Goal: Answer question/provide support: Share knowledge or assist other users

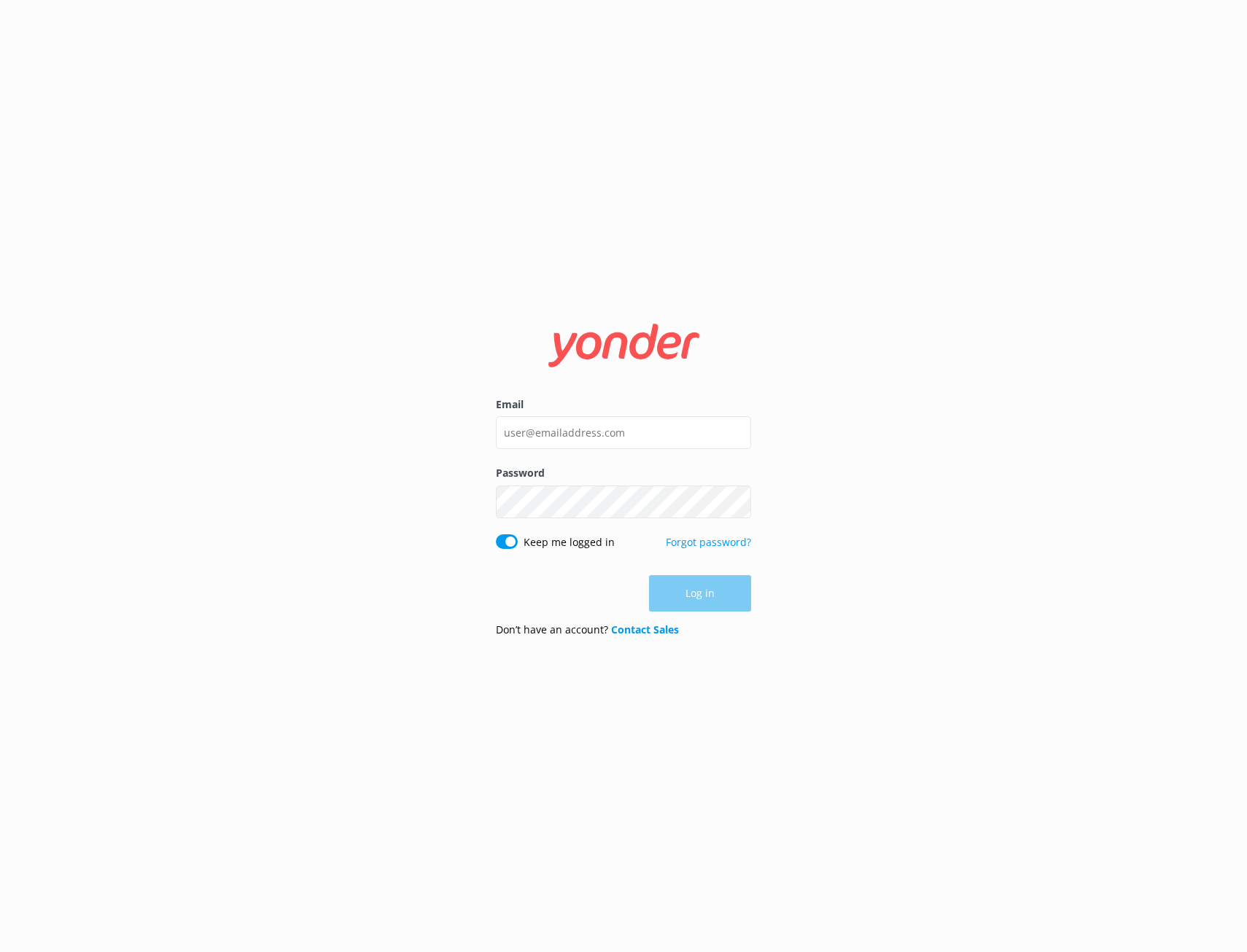
click at [1045, 344] on div "Email Password Show password Keep me logged in Forgot password? Log in Don’t ha…" at bounding box center [624, 476] width 1247 height 952
click at [528, 135] on div "Email Password Show password Keep me logged in Forgot password? Log in Don’t ha…" at bounding box center [624, 476] width 1247 height 952
click at [645, 430] on input "Email" at bounding box center [623, 432] width 255 height 32
paste input "[EMAIL_ADDRESS][DOMAIN_NAME]"
type input "[EMAIL_ADDRESS][DOMAIN_NAME]"
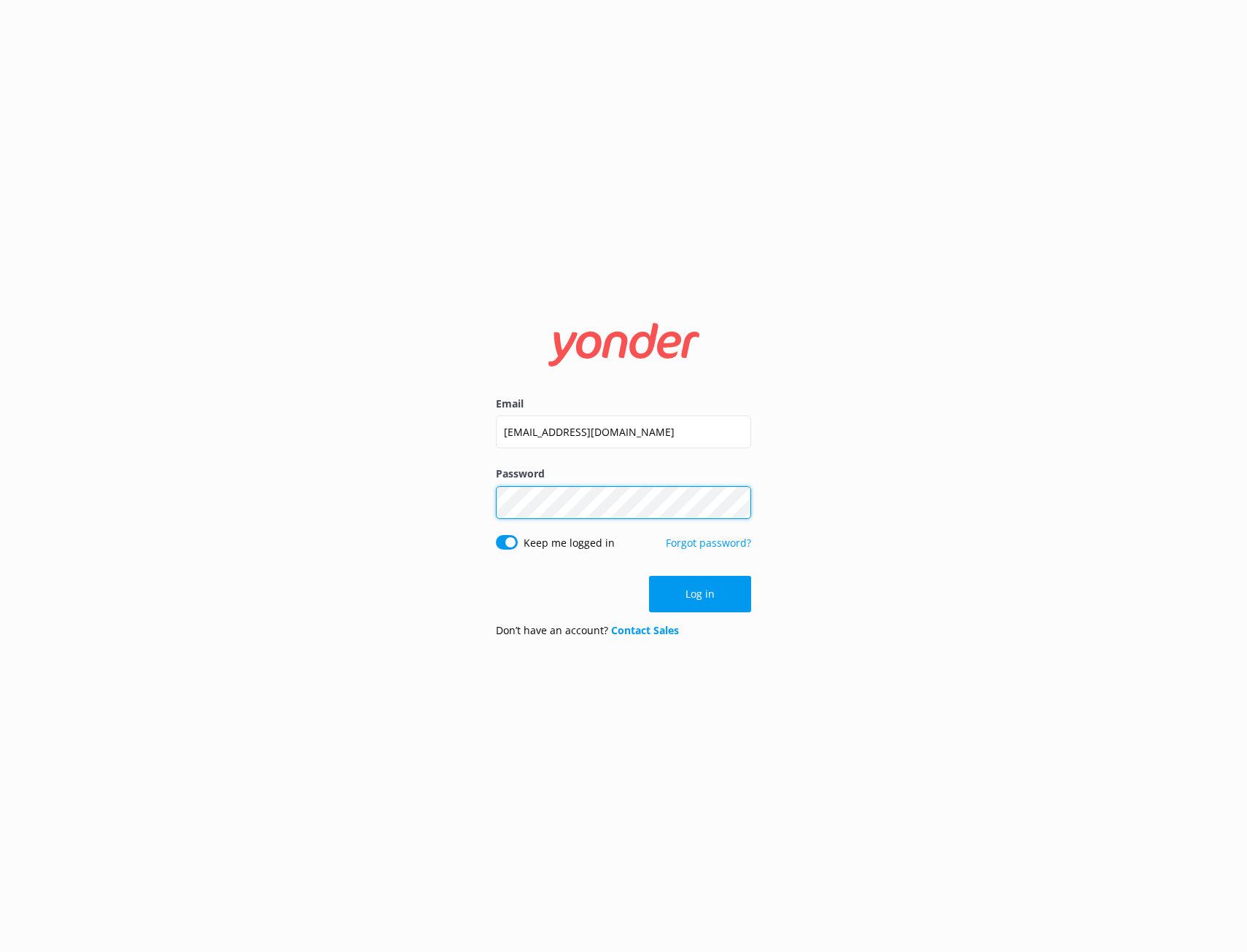
click button "Log in" at bounding box center [699, 594] width 102 height 36
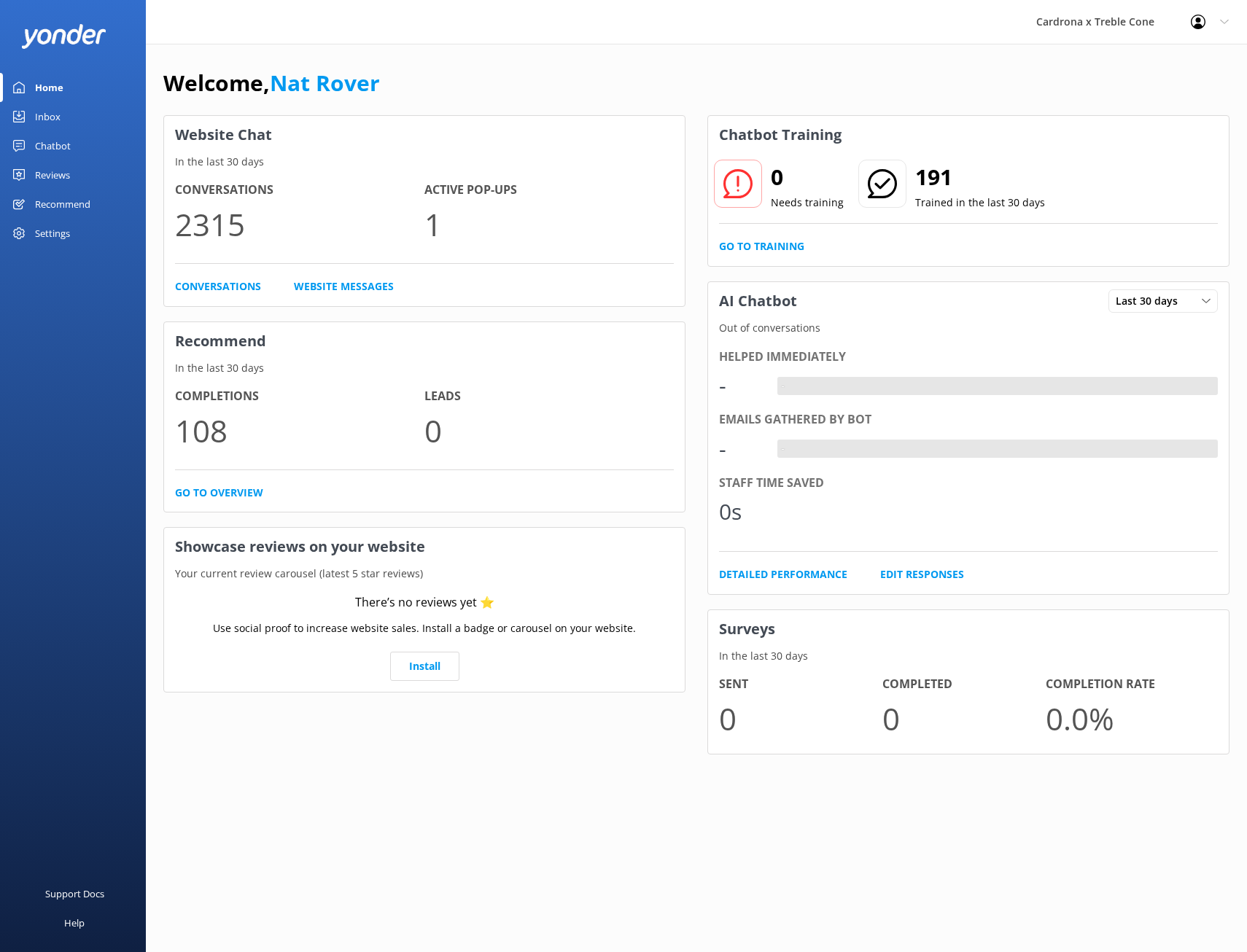
click at [499, 64] on div "Welcome, Nat Rover Website Chat In the last 30 days Conversations 2315 Active P…" at bounding box center [697, 421] width 1101 height 754
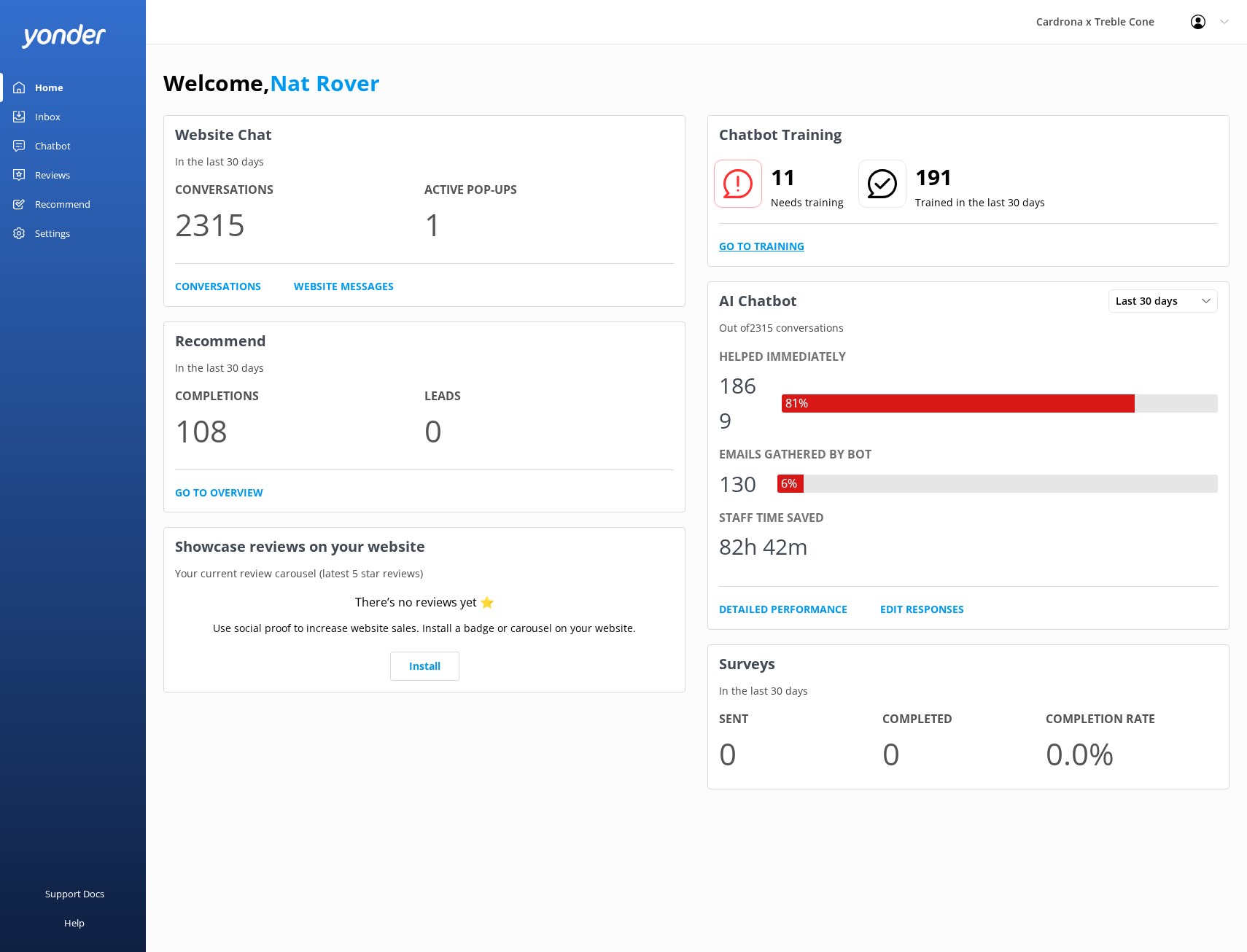
click at [760, 249] on link "Go to Training" at bounding box center [762, 246] width 86 height 16
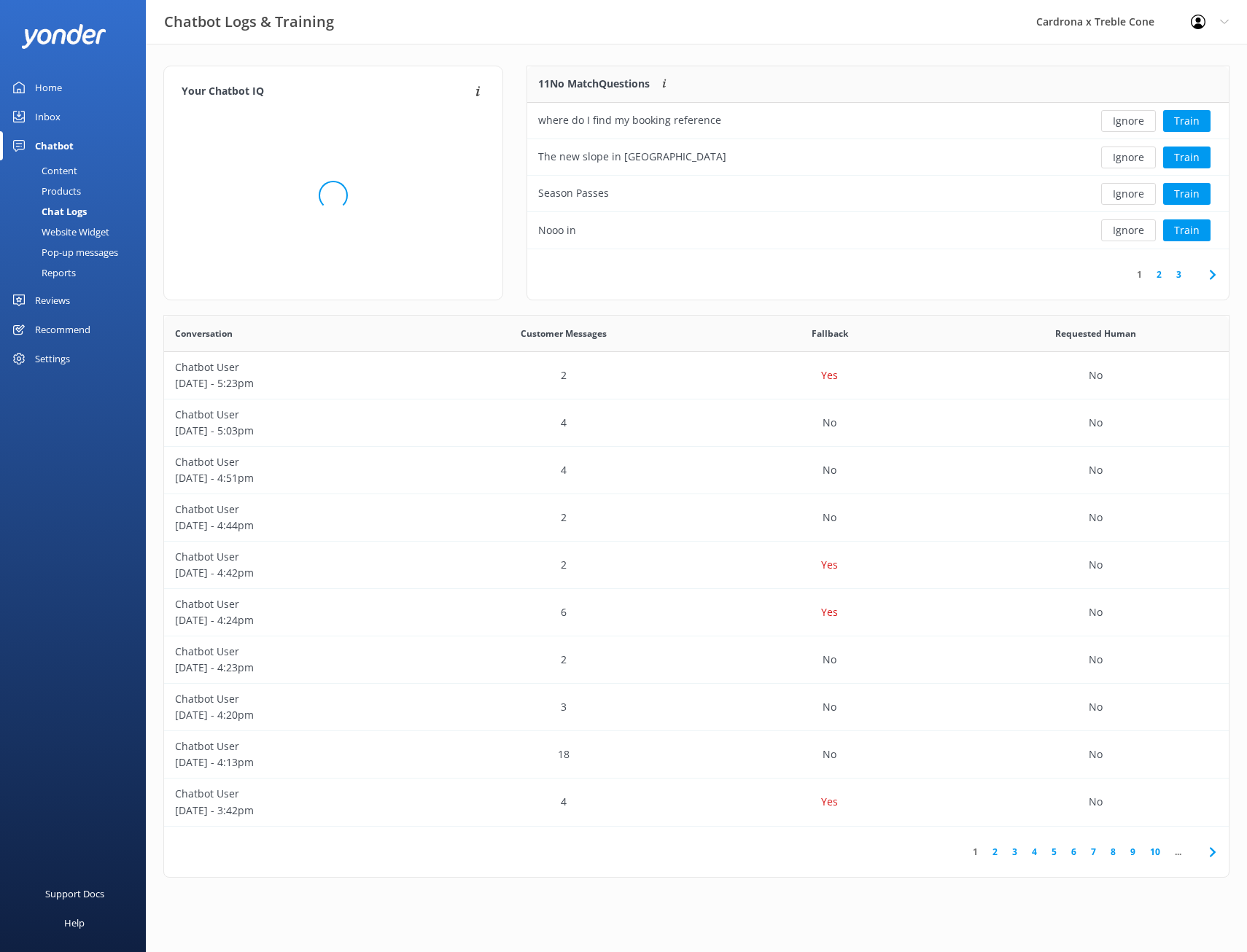
scroll to position [500, 1053]
click at [1141, 231] on button "Ignore" at bounding box center [1128, 230] width 55 height 22
click at [1132, 125] on button "Ignore" at bounding box center [1128, 121] width 55 height 22
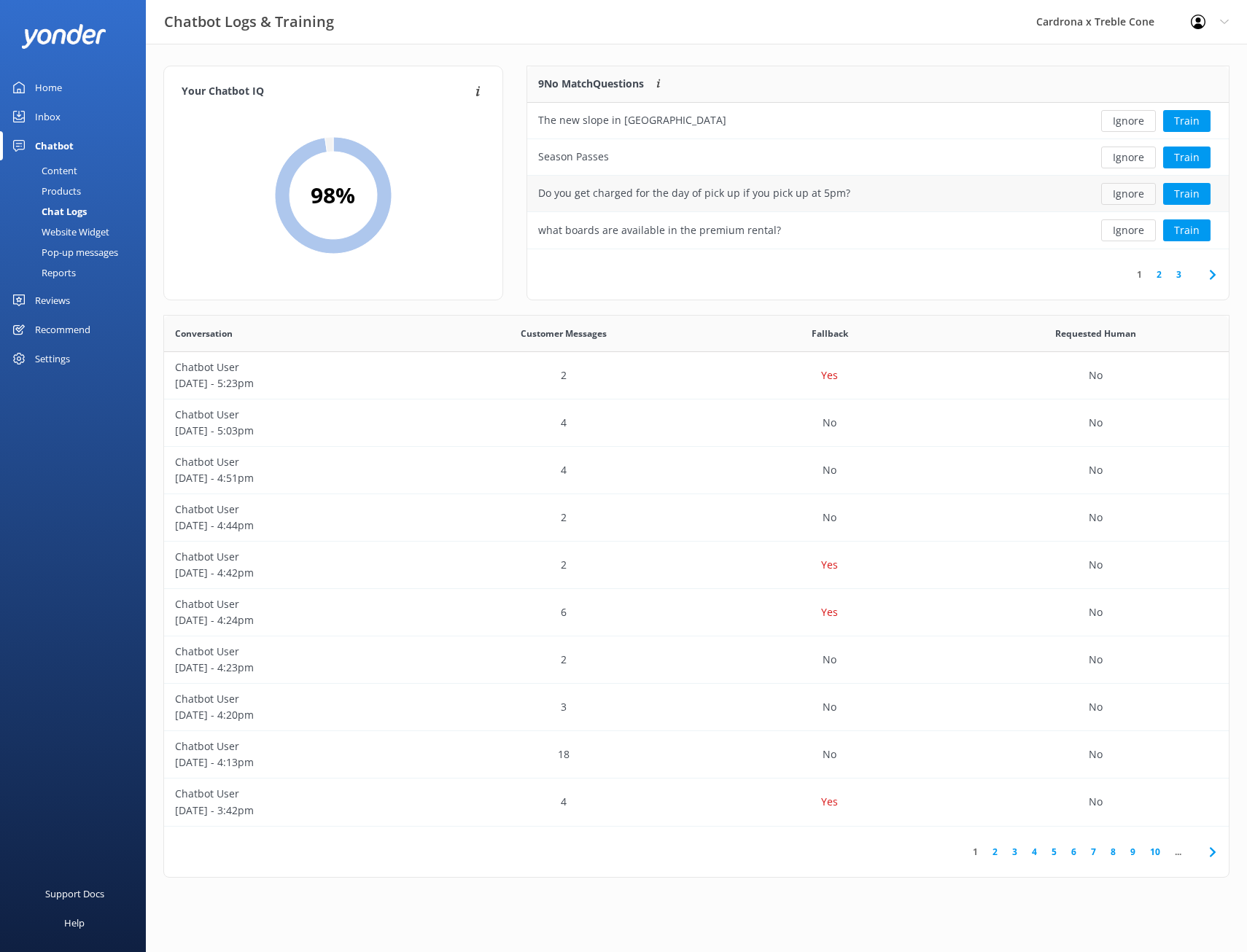
click at [1130, 188] on button "Ignore" at bounding box center [1128, 194] width 55 height 22
click at [1124, 157] on button "Ignore" at bounding box center [1128, 157] width 55 height 22
click at [1118, 239] on button "Ignore" at bounding box center [1128, 230] width 55 height 22
click at [1123, 229] on button "Ignore" at bounding box center [1128, 230] width 55 height 22
click at [1133, 236] on button "Ignore" at bounding box center [1128, 230] width 55 height 22
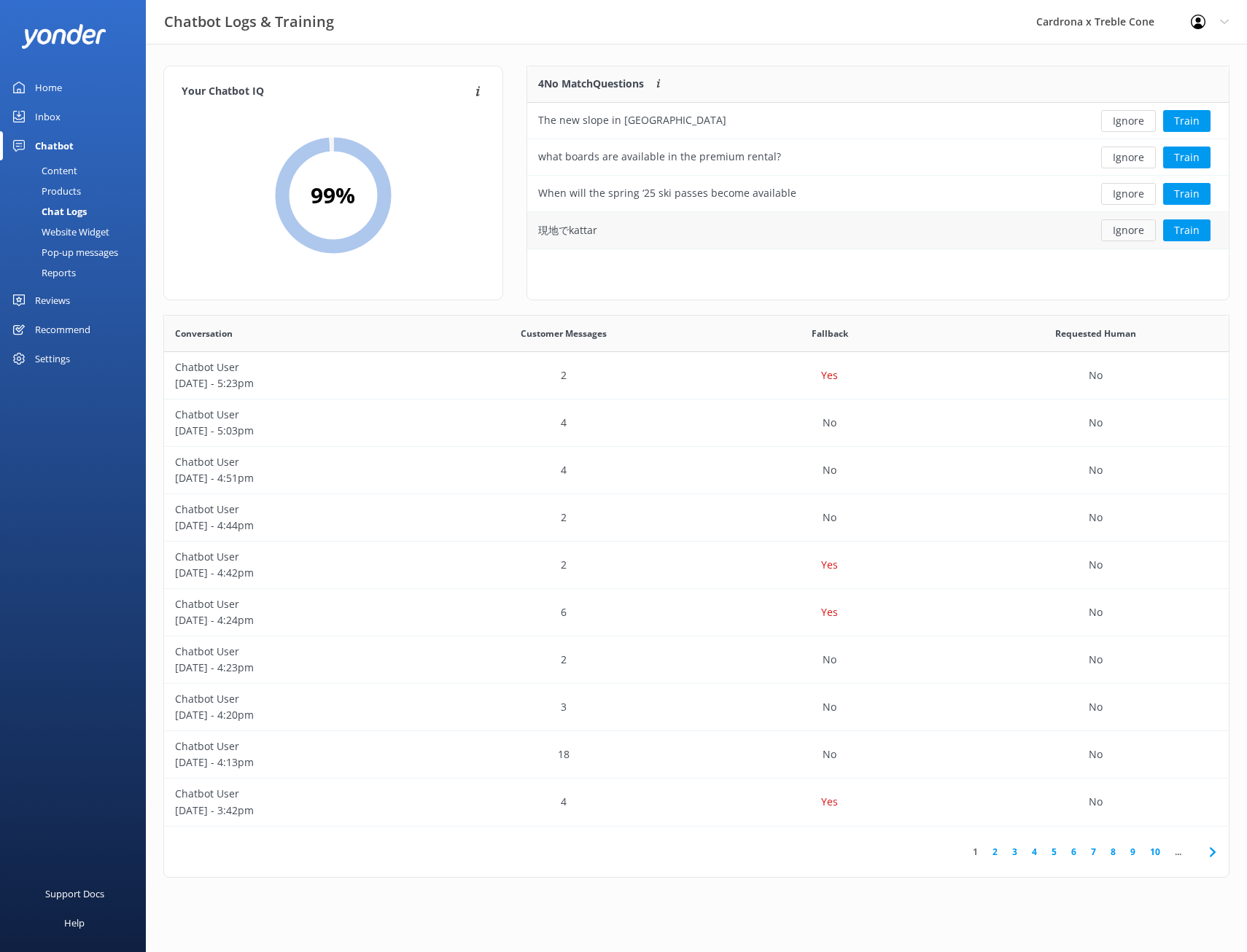
click at [1117, 233] on button "Ignore" at bounding box center [1128, 230] width 55 height 22
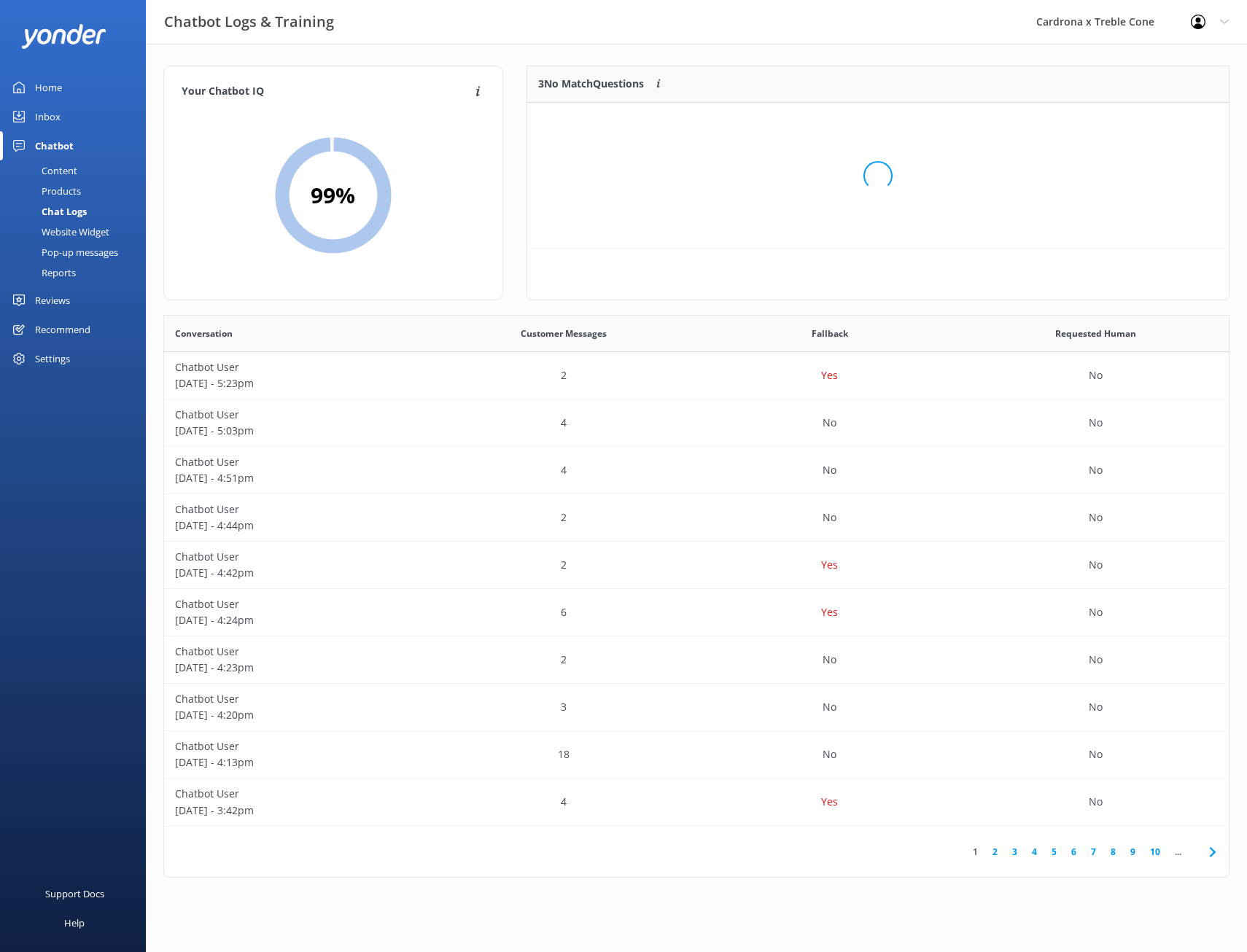
scroll to position [135, 690]
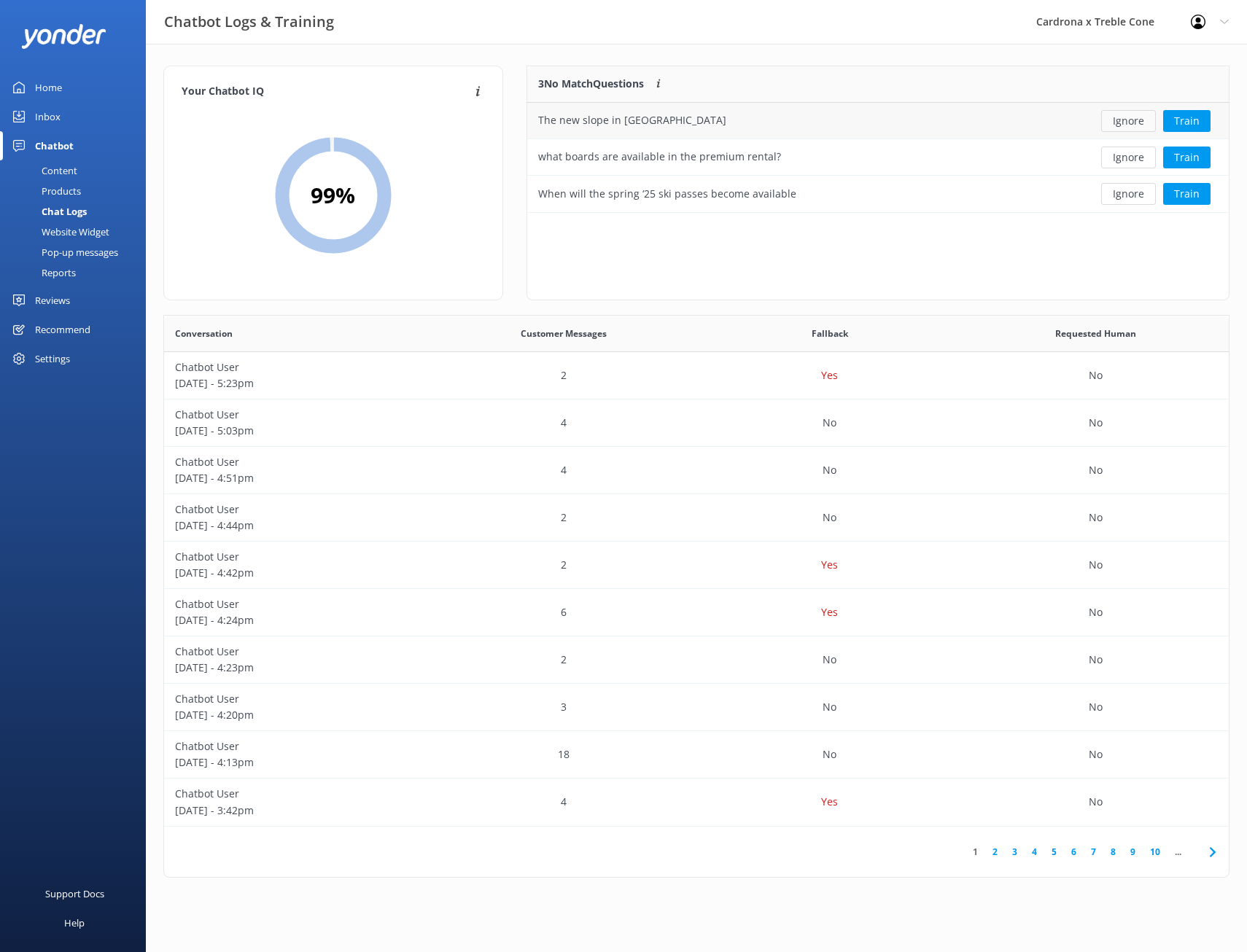
click at [1140, 116] on button "Ignore" at bounding box center [1128, 121] width 55 height 22
click at [1122, 158] on button "Ignore" at bounding box center [1128, 157] width 55 height 22
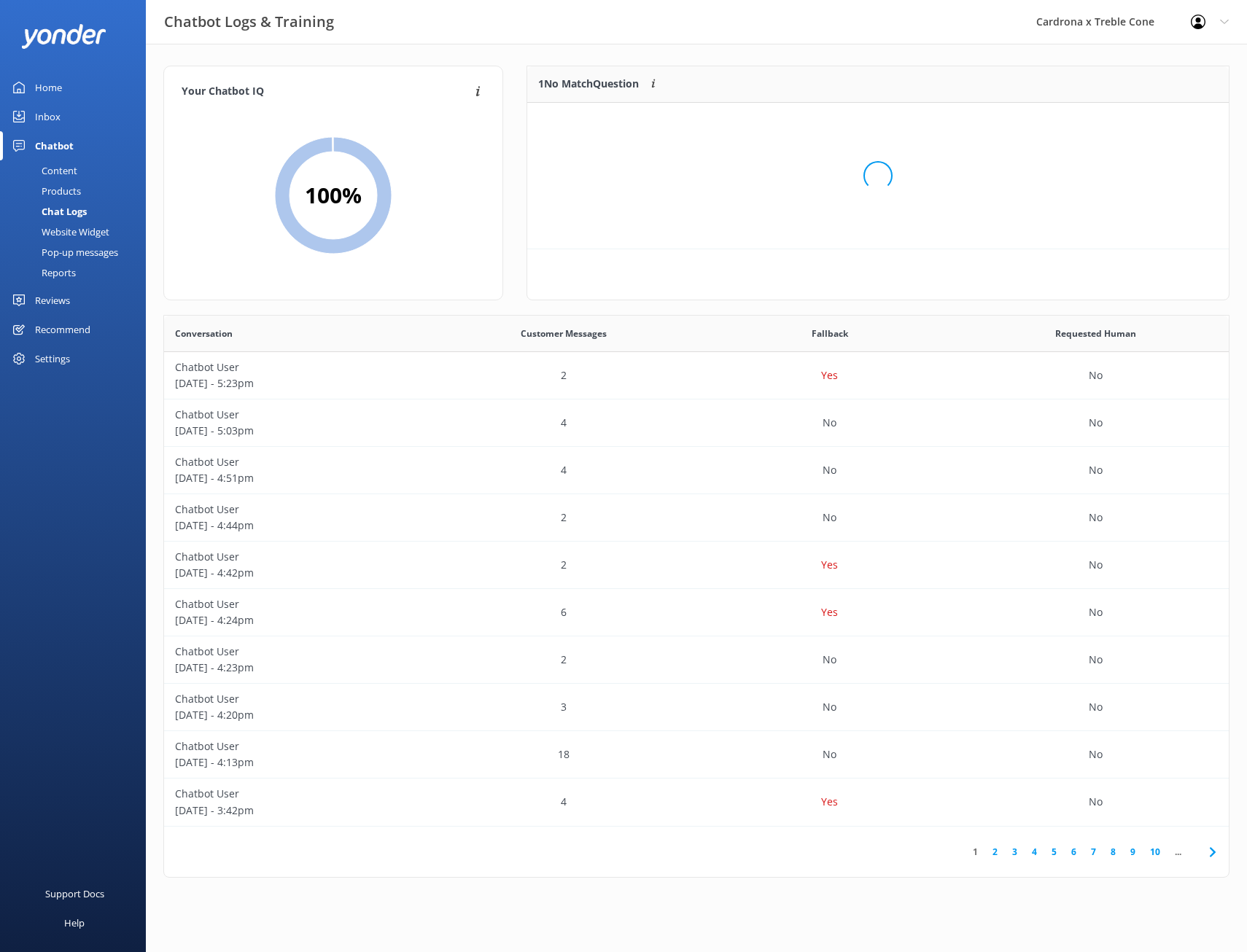
scroll to position [62, 690]
click at [1194, 124] on button "Train" at bounding box center [1187, 121] width 48 height 22
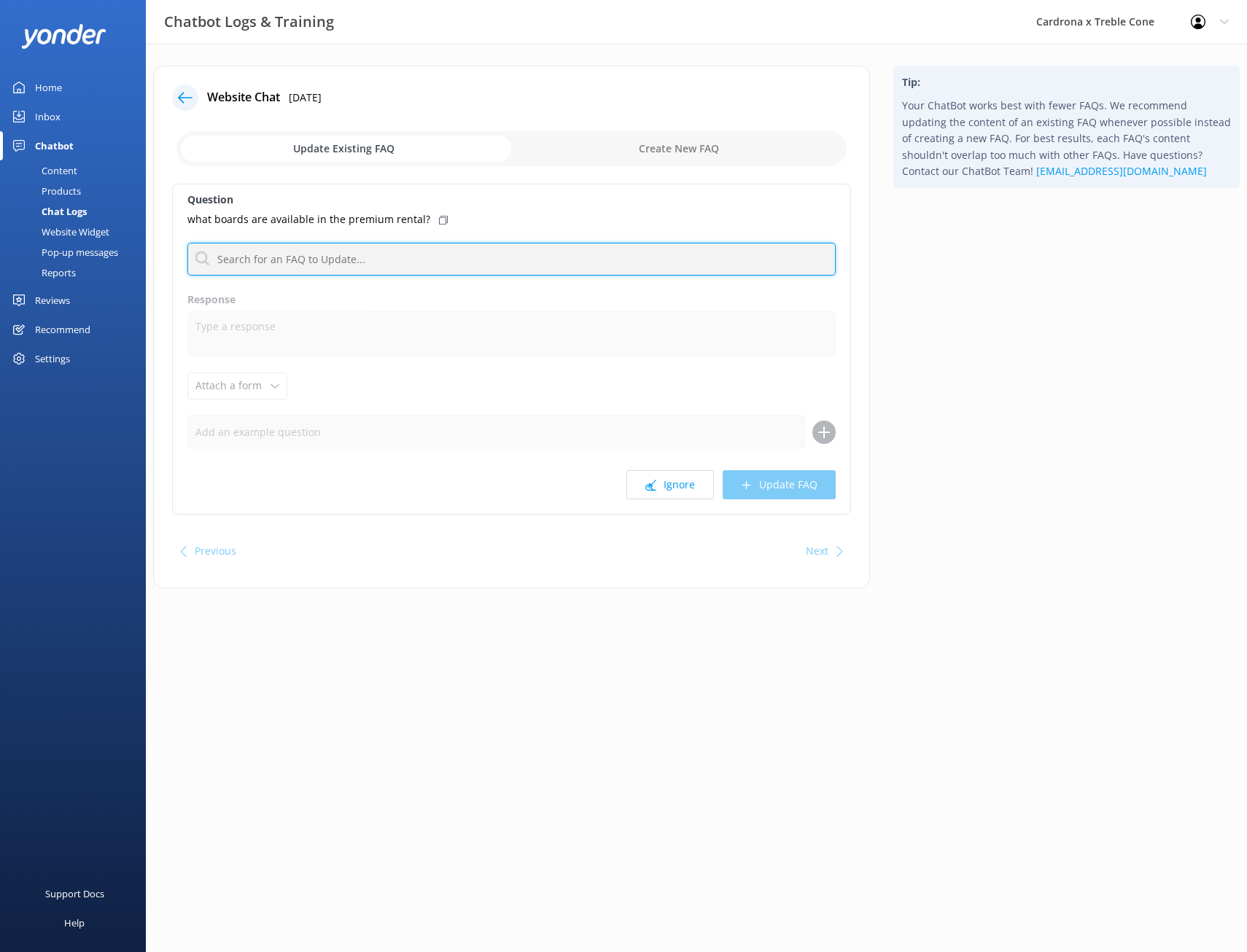
click at [387, 260] on input "text" at bounding box center [512, 259] width 648 height 32
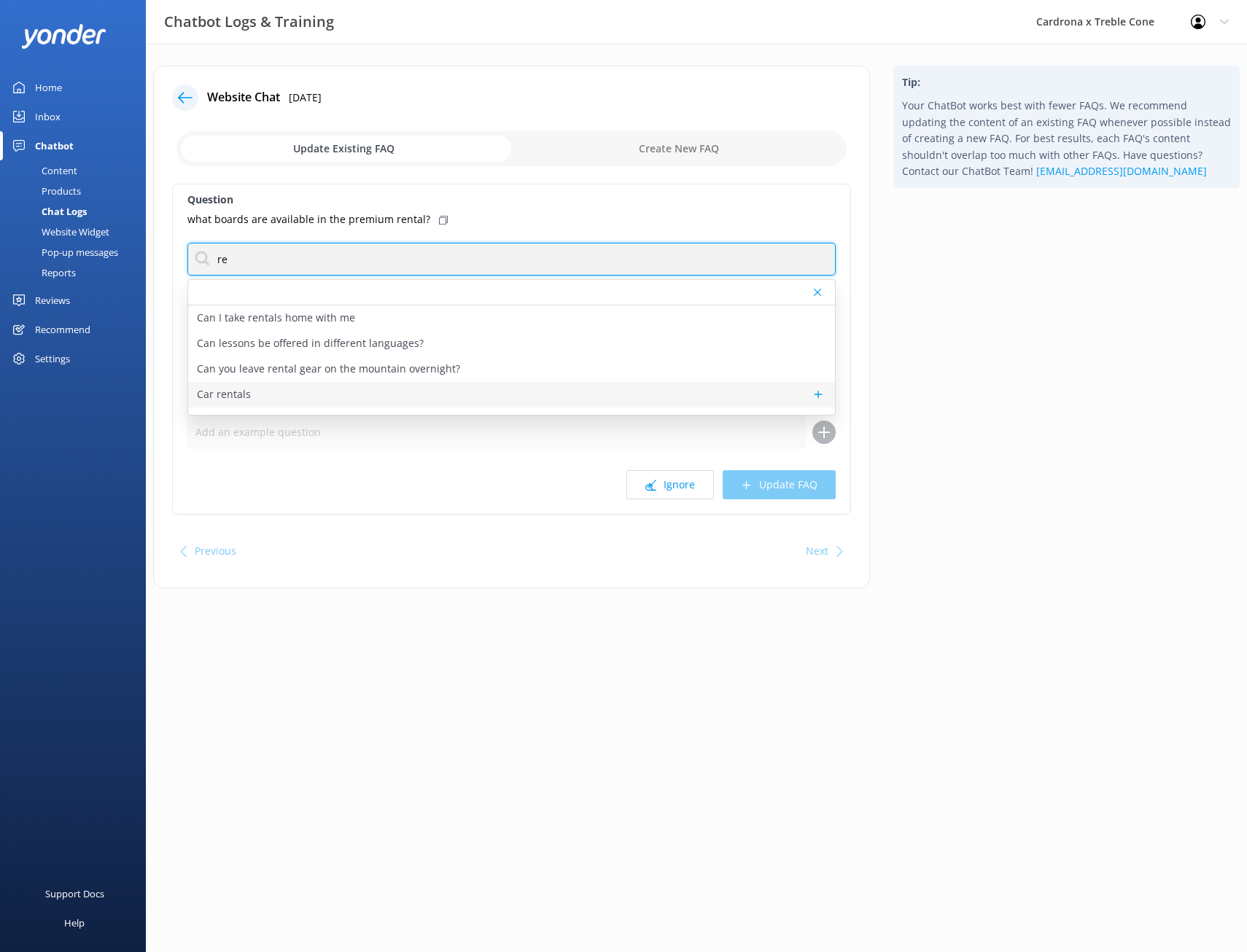
type input "r"
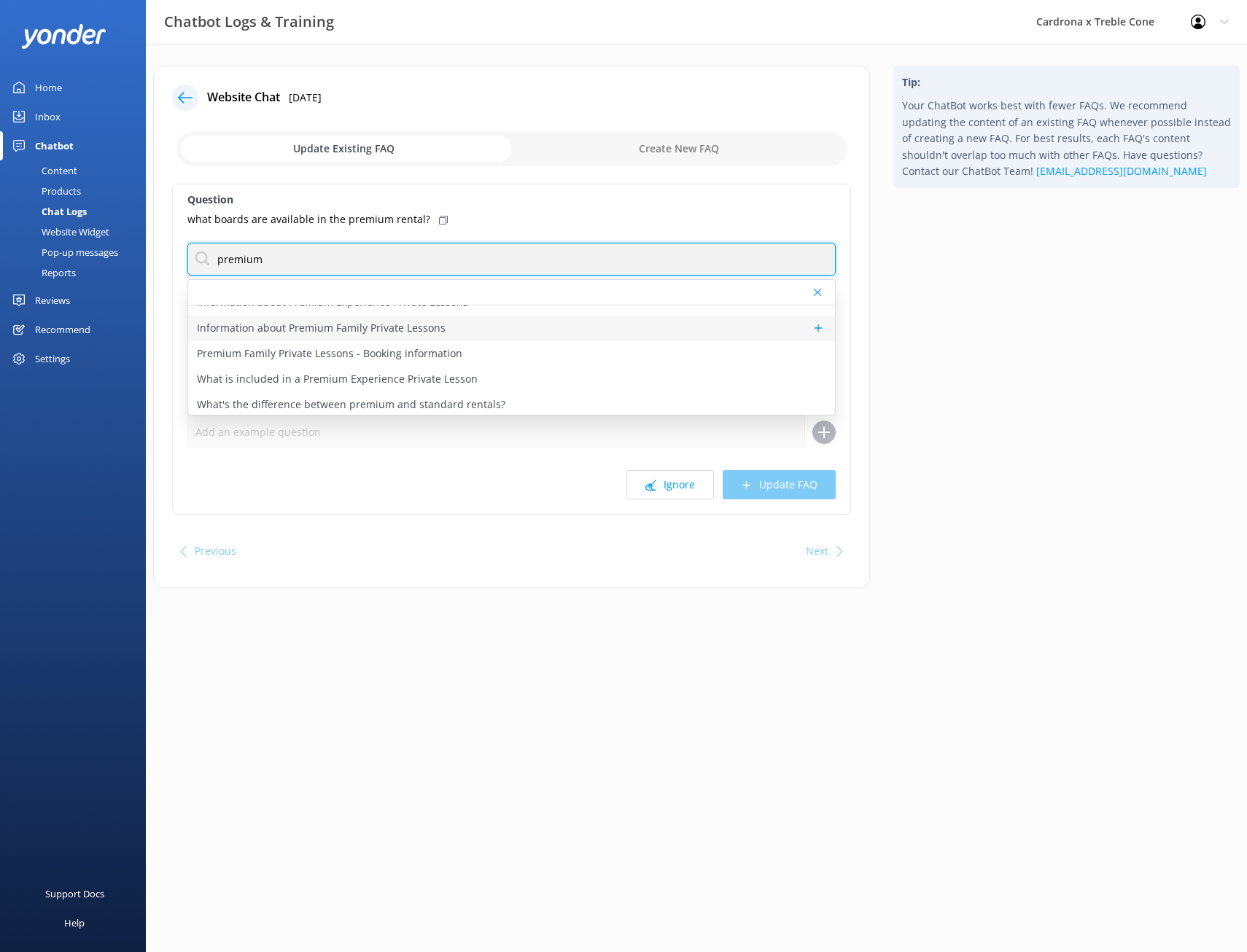
scroll to position [18, 0]
type input "premium"
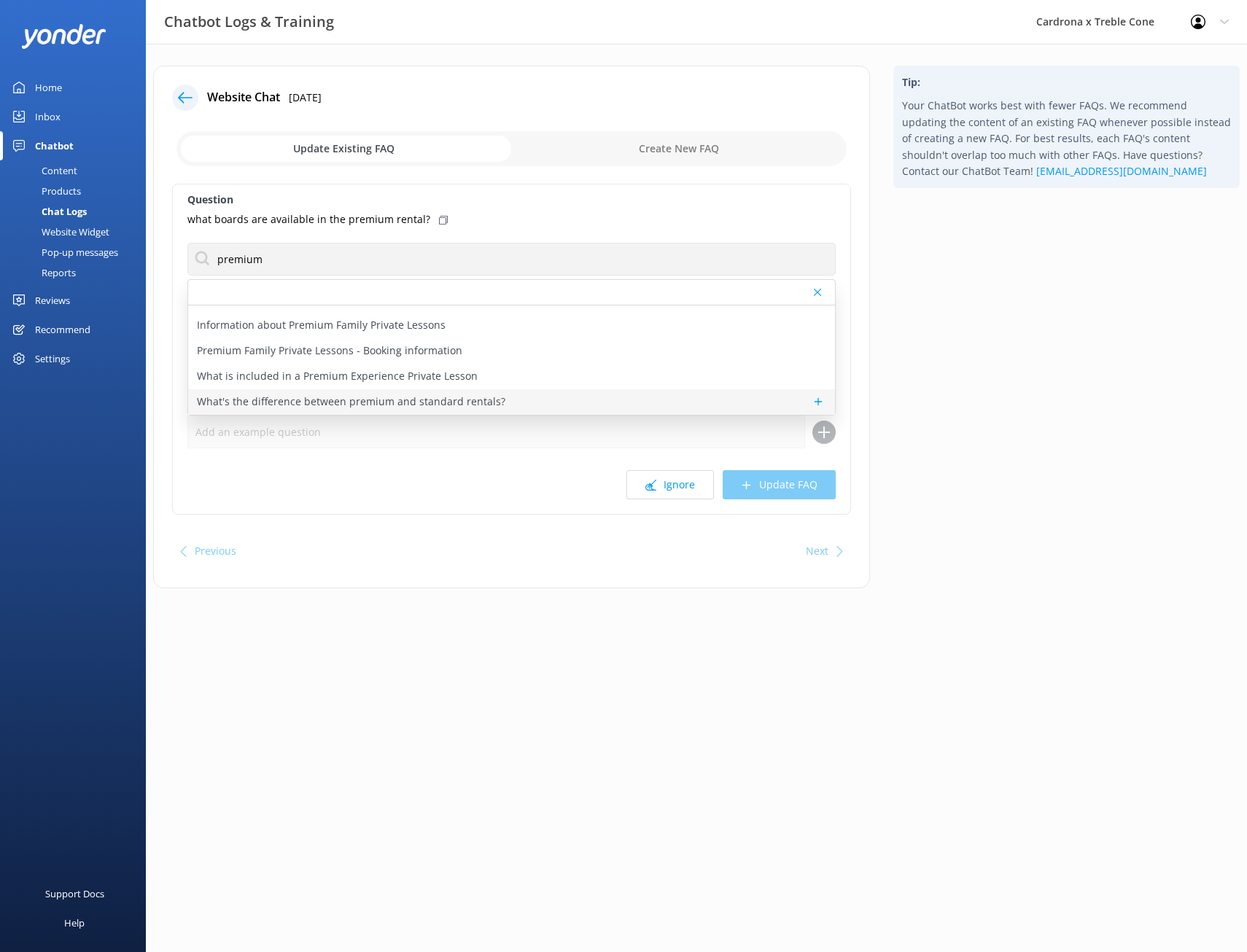
click at [399, 403] on p "What's the difference between premium and standard rentals?" at bounding box center [351, 402] width 309 height 16
type textarea "Standard rentals offer quality, well-maintained ski and snowboard gear suitable…"
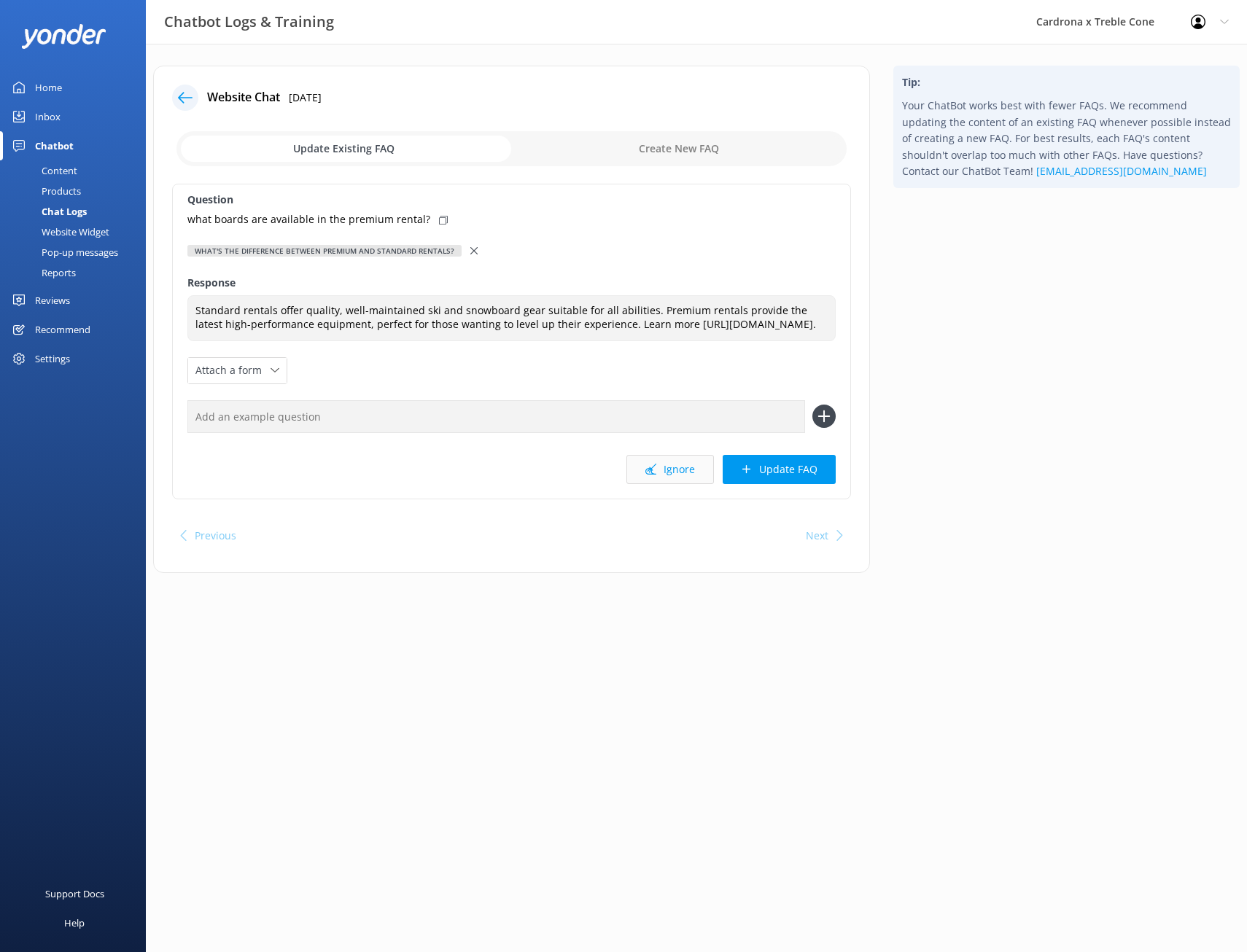
click at [655, 475] on use at bounding box center [651, 469] width 11 height 11
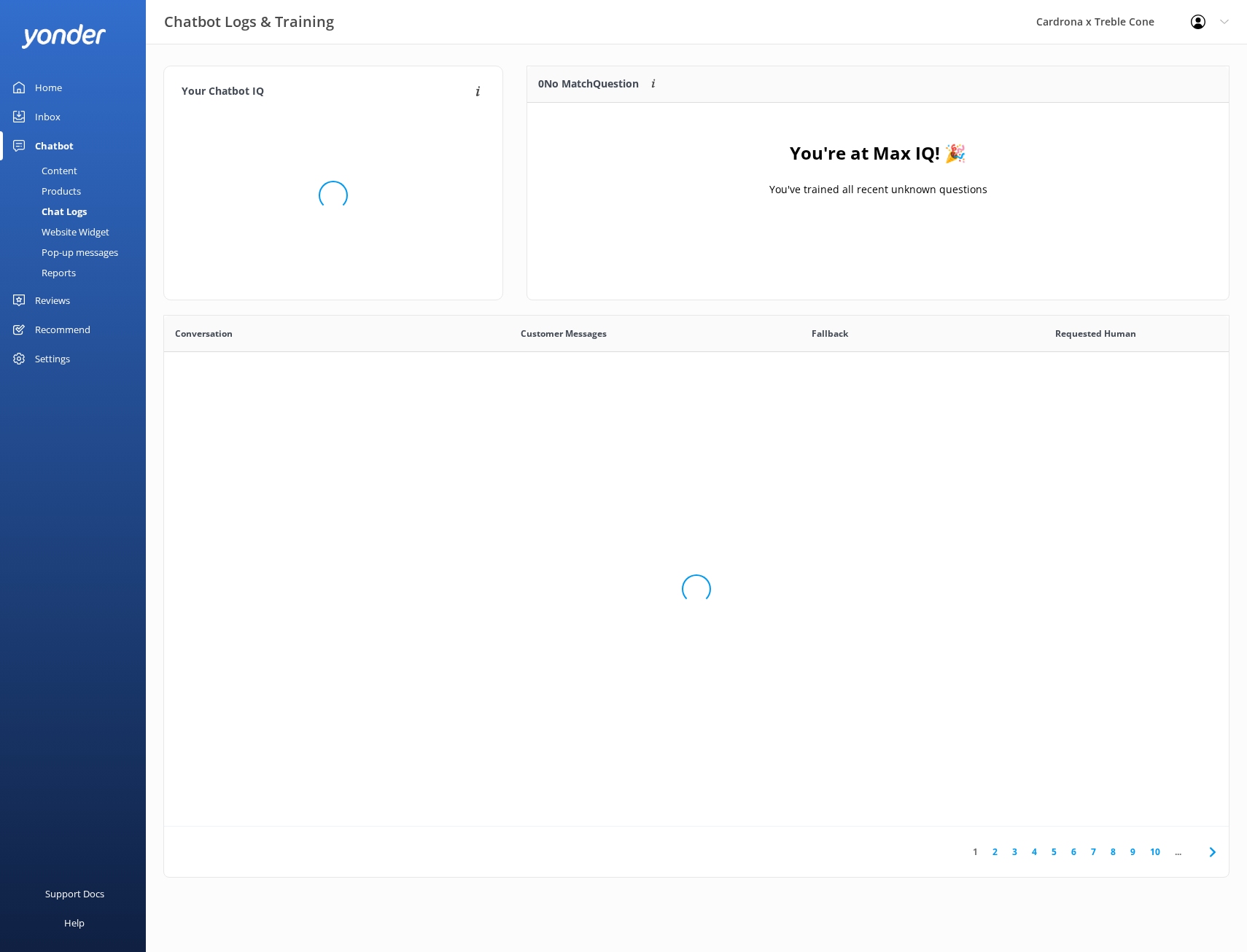
scroll to position [500, 1053]
